Goal: Information Seeking & Learning: Learn about a topic

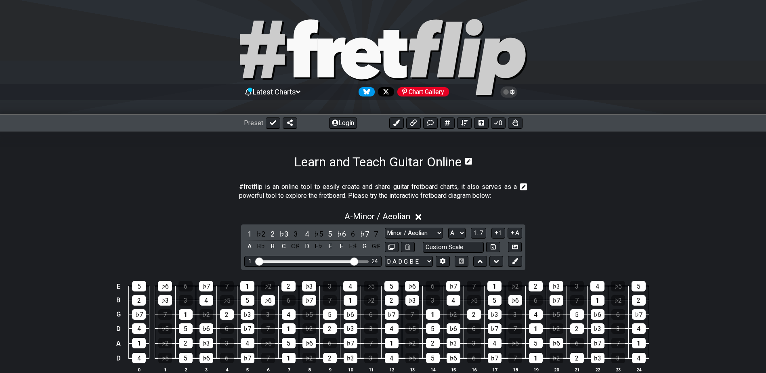
select select "Minor / Aeolian"
select select "A"
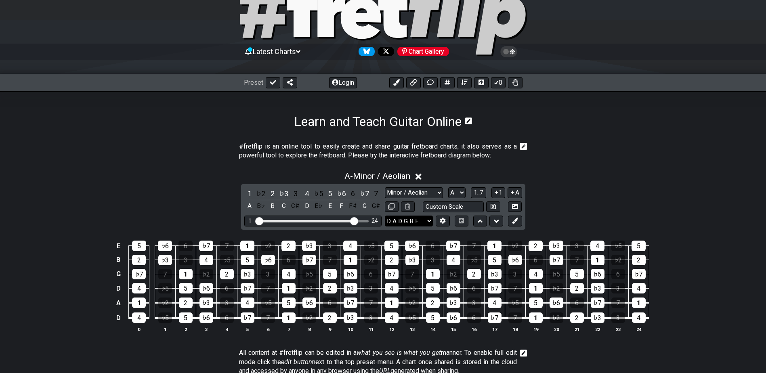
click at [428, 220] on select "E A D G B E E A D G B E E A D G B E B E A D F♯ B A D G C E A D A D G B E E♭ A♭ …" at bounding box center [409, 221] width 48 height 11
select select "E A D G B E"
click at [385, 216] on select "E A D G B E E A D G B E E A D G B E B E A D F♯ B A D G C E A D A D G B E E♭ A♭ …" at bounding box center [409, 221] width 48 height 11
click at [462, 194] on select "A♭ A A♯ B♭ B C C♯ D♭ D D♯ E♭ E F F♯ G♭ G G♯" at bounding box center [456, 192] width 17 height 11
select select "B"
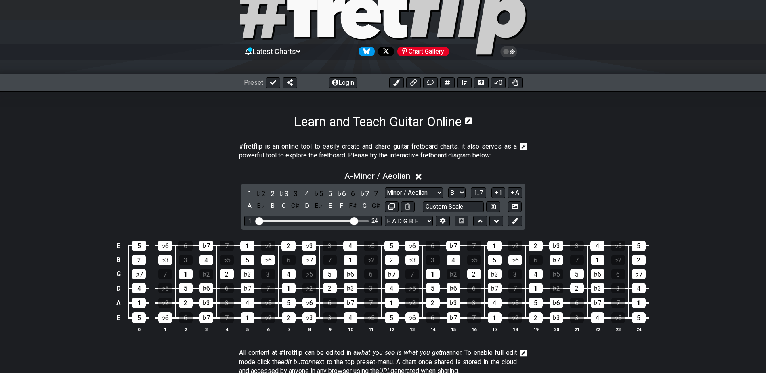
click at [448, 187] on select "A♭ A A♯ B♭ B C C♯ D♭ D D♯ E♭ E F F♯ G♭ G G♯" at bounding box center [456, 192] width 17 height 11
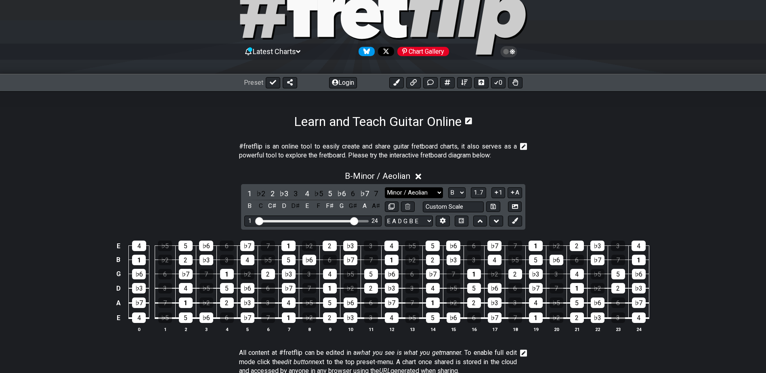
click at [439, 192] on select "Minor Pentatonic Click to edit Minor Pentatonic Major Pentatonic Minor Blues Ma…" at bounding box center [414, 192] width 58 height 11
click at [385, 187] on select "Minor Pentatonic Click to edit Minor Pentatonic Major Pentatonic Minor Blues Ma…" at bounding box center [414, 192] width 58 height 11
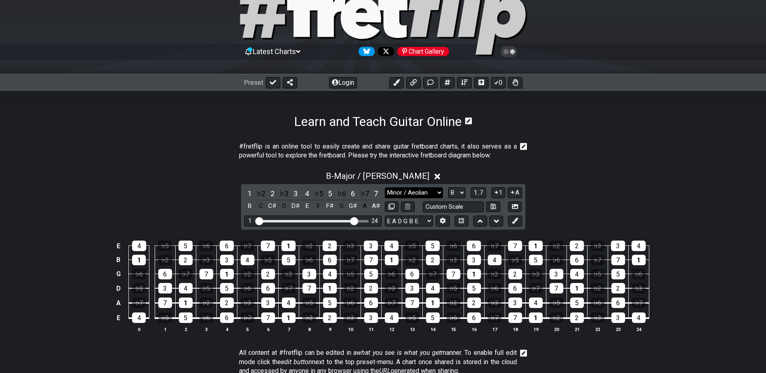
click at [437, 194] on select "Minor Pentatonic Click to edit Minor Pentatonic Major Pentatonic Minor Blues Ma…" at bounding box center [414, 192] width 58 height 11
click at [385, 187] on select "Minor Pentatonic Click to edit Minor Pentatonic Major Pentatonic Minor Blues Ma…" at bounding box center [414, 192] width 58 height 11
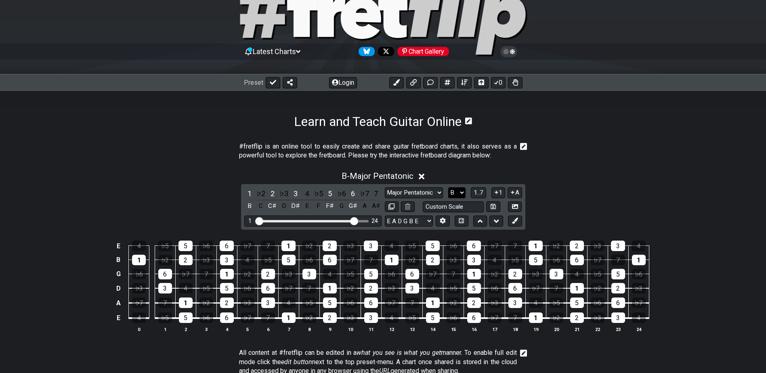
click at [459, 192] on select "A♭ A A♯ B♭ B C C♯ D♭ D D♯ E♭ E F F♯ G♭ G G♯" at bounding box center [456, 192] width 17 height 11
click at [481, 192] on span "1..7" at bounding box center [478, 192] width 10 height 7
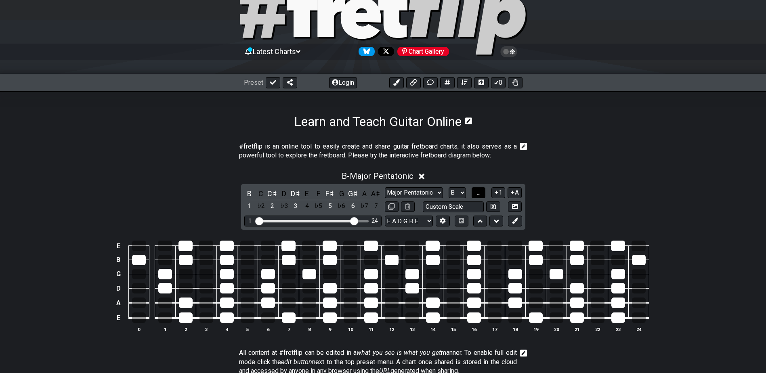
click at [479, 193] on span "..." at bounding box center [479, 192] width 4 height 7
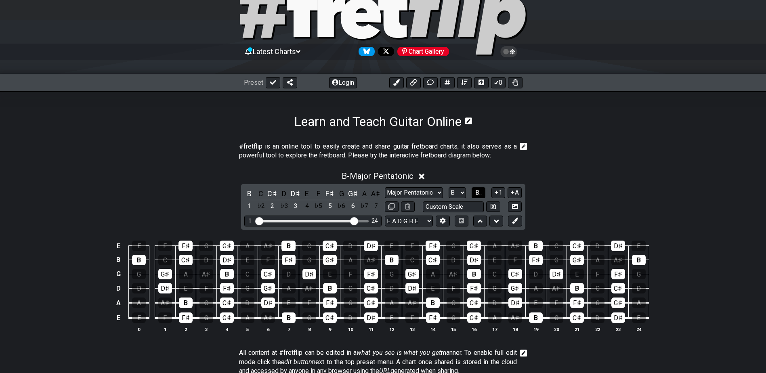
click at [479, 192] on span "B.." at bounding box center [478, 192] width 6 height 7
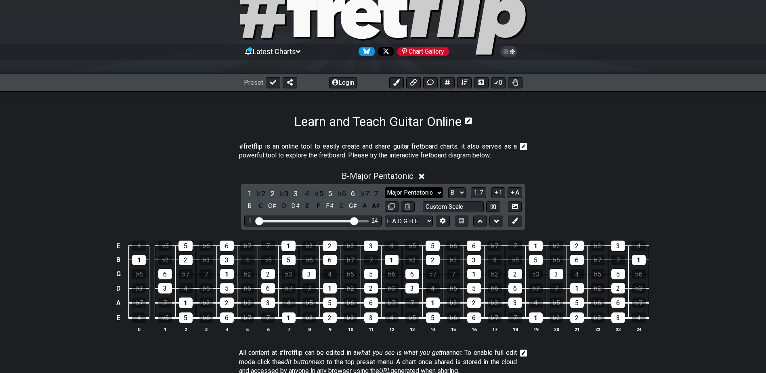
click at [439, 194] on select "Minor Pentatonic Click to edit Minor Pentatonic Major Pentatonic Minor Blues Ma…" at bounding box center [414, 192] width 58 height 11
select select "Minor Pentatonic"
click at [385, 187] on select "Minor Pentatonic Click to edit Minor Pentatonic Major Pentatonic Minor Blues Ma…" at bounding box center [414, 192] width 58 height 11
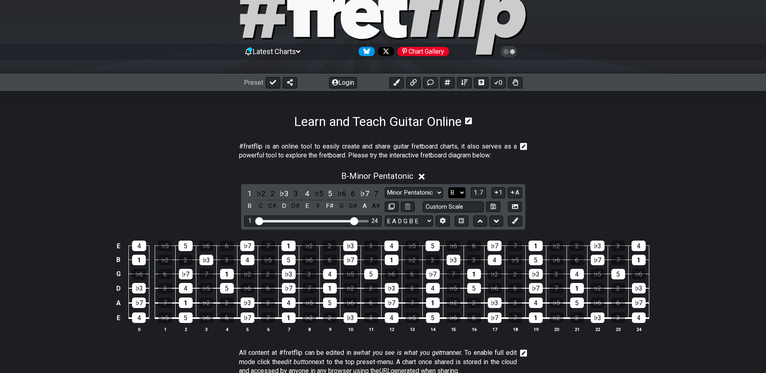
click at [459, 193] on select "A♭ A A♯ B♭ B C C♯ D♭ D D♯ E♭ E F F♯ G♭ G G♯" at bounding box center [456, 192] width 17 height 11
select select "G#"
click at [448, 187] on select "A♭ A A♯ B♭ B C C♯ D♭ D D♯ E♭ E F F♯ G♭ G G♯" at bounding box center [456, 192] width 17 height 11
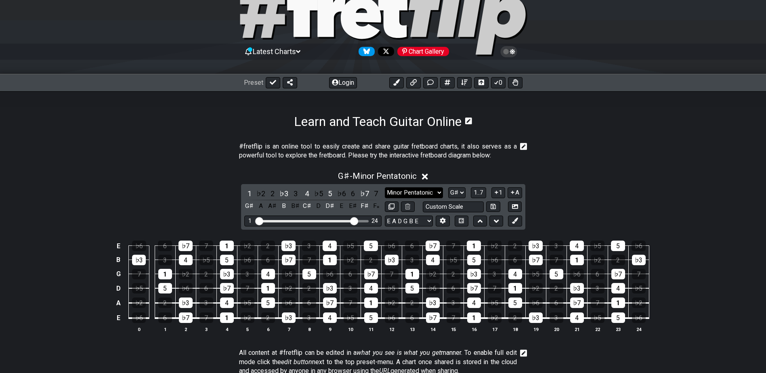
click at [438, 190] on select "Minor Pentatonic Click to edit Minor Pentatonic Major Pentatonic Minor Blues Ma…" at bounding box center [414, 192] width 58 height 11
select select "Major Pentatonic"
click at [385, 187] on select "Minor Pentatonic Click to edit Minor Pentatonic Major Pentatonic Minor Blues Ma…" at bounding box center [414, 192] width 58 height 11
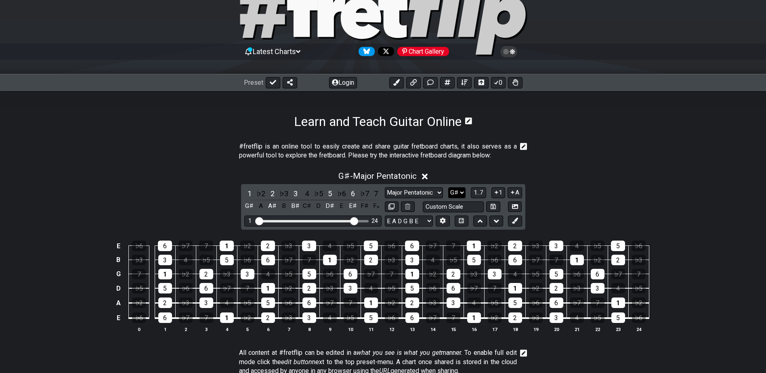
click at [462, 192] on select "A♭ A A♯ B♭ B C C♯ D♭ D D♯ E♭ E F F♯ G♭ G G♯" at bounding box center [456, 192] width 17 height 11
select select "B"
click at [448, 187] on select "A♭ A A♯ B♭ B C C♯ D♭ D D♯ E♭ E F F♯ G♭ G G♯" at bounding box center [456, 192] width 17 height 11
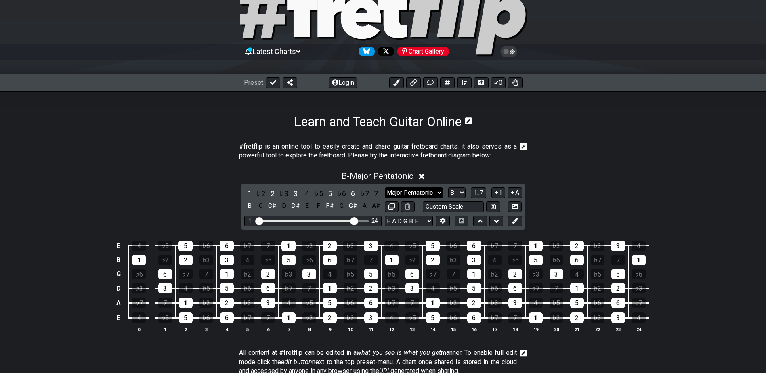
click at [441, 192] on select "Minor Pentatonic Click to edit Minor Pentatonic Major Pentatonic Minor Blues Ma…" at bounding box center [414, 192] width 58 height 11
click at [385, 187] on select "Minor Pentatonic Click to edit Minor Pentatonic Major Pentatonic Minor Blues Ma…" at bounding box center [414, 192] width 58 height 11
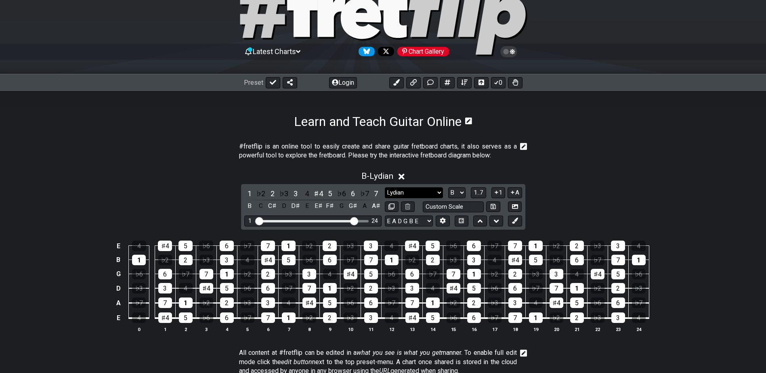
click at [440, 189] on select "Minor Pentatonic Click to edit Minor Pentatonic Major Pentatonic Minor Blues Ma…" at bounding box center [414, 192] width 58 height 11
click at [385, 187] on select "Minor Pentatonic Click to edit Minor Pentatonic Major Pentatonic Minor Blues Ma…" at bounding box center [414, 192] width 58 height 11
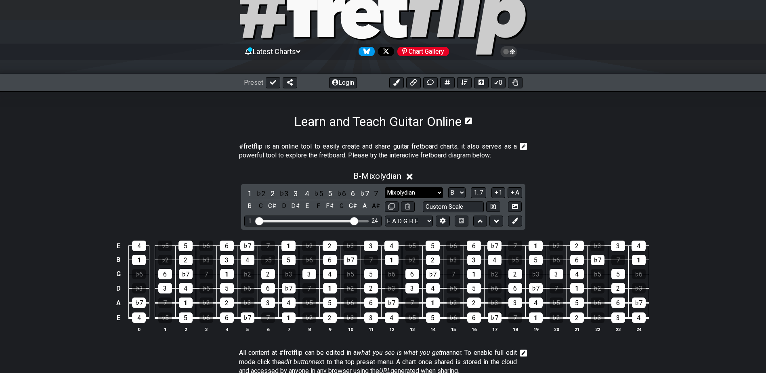
click at [438, 193] on select "Minor Pentatonic Click to edit Minor Pentatonic Major Pentatonic Minor Blues Ma…" at bounding box center [414, 192] width 58 height 11
click at [385, 187] on select "Minor Pentatonic Click to edit Minor Pentatonic Major Pentatonic Minor Blues Ma…" at bounding box center [414, 192] width 58 height 11
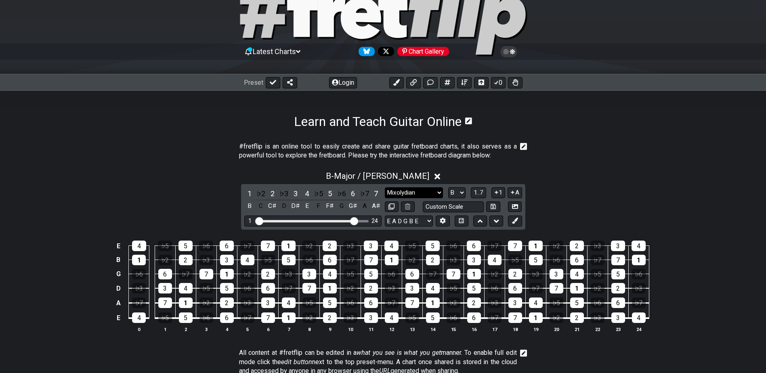
click at [440, 191] on select "Minor Pentatonic Click to edit Minor Pentatonic Major Pentatonic Minor Blues Ma…" at bounding box center [414, 192] width 58 height 11
click at [385, 187] on select "Minor Pentatonic Click to edit Minor Pentatonic Major Pentatonic Minor Blues Ma…" at bounding box center [414, 192] width 58 height 11
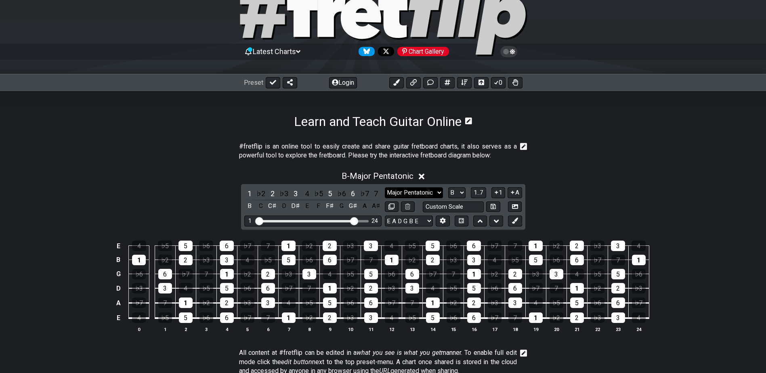
click at [439, 189] on select "Minor Pentatonic Click to edit Minor Pentatonic Major Pentatonic Minor Blues Ma…" at bounding box center [414, 192] width 58 height 11
select select "Minor Pentatonic"
click at [385, 187] on select "Minor Pentatonic Click to edit Minor Pentatonic Major Pentatonic Minor Blues Ma…" at bounding box center [414, 192] width 58 height 11
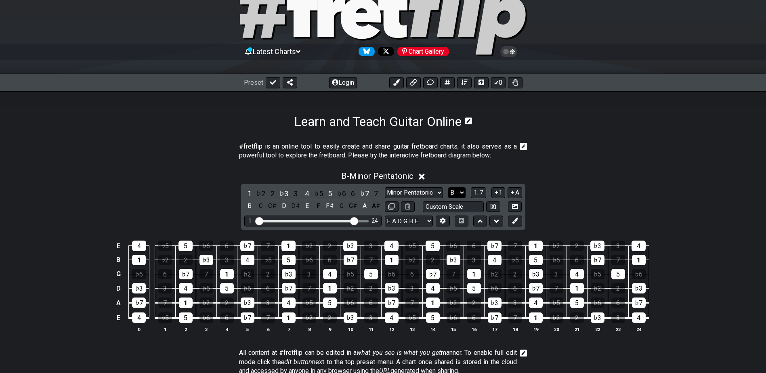
click at [463, 191] on select "A♭ A A♯ B♭ B C C♯ D♭ D D♯ E♭ E F F♯ G♭ G G♯" at bounding box center [456, 192] width 17 height 11
select select "A"
click at [448, 187] on select "A♭ A A♯ B♭ B C C♯ D♭ D D♯ E♭ E F F♯ G♭ G G♯" at bounding box center [456, 192] width 17 height 11
